Goal: Find contact information: Find contact information

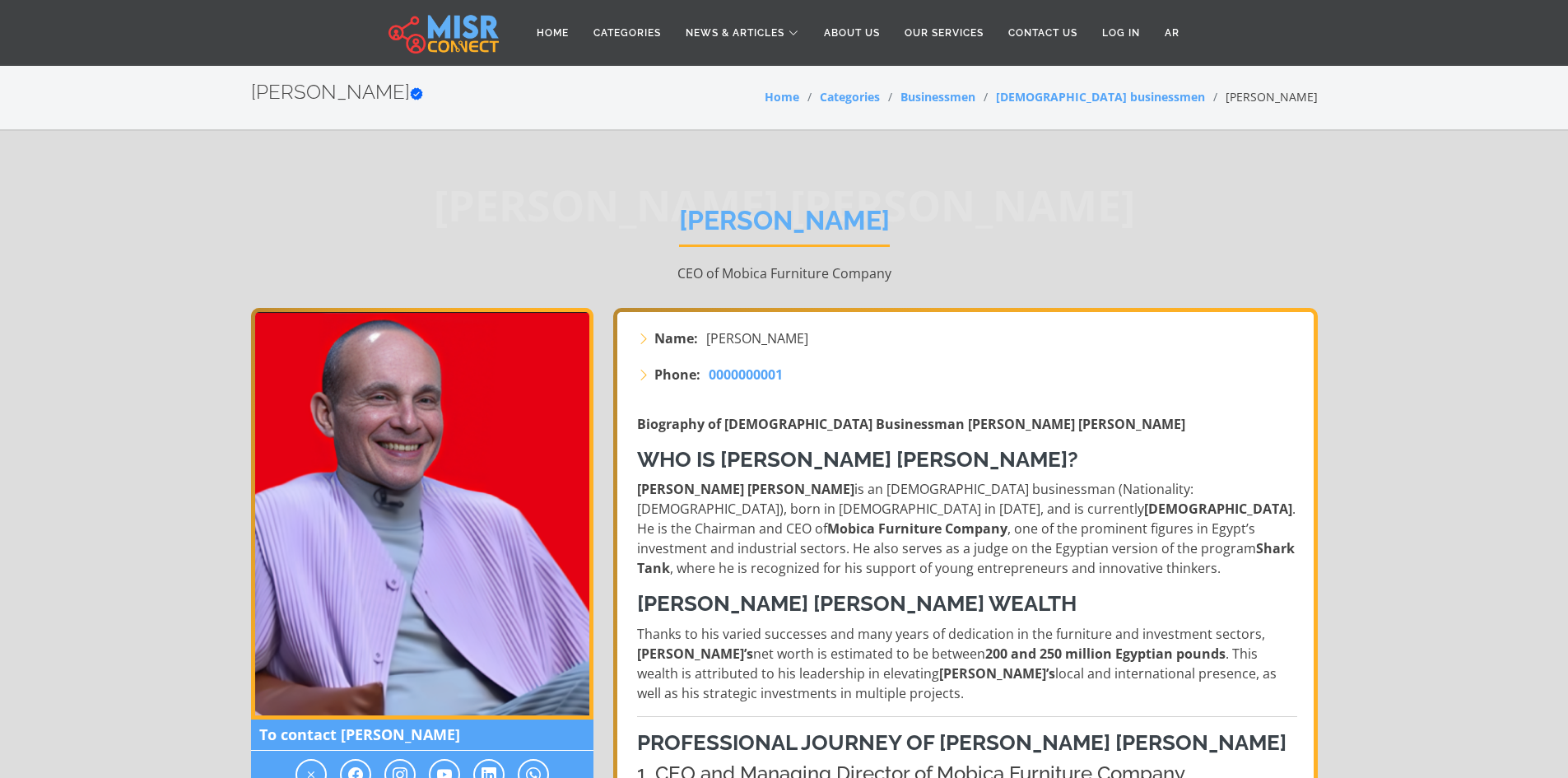
click at [1034, 21] on link "Contact Us" at bounding box center [1042, 33] width 94 height 31
